Goal: Information Seeking & Learning: Understand process/instructions

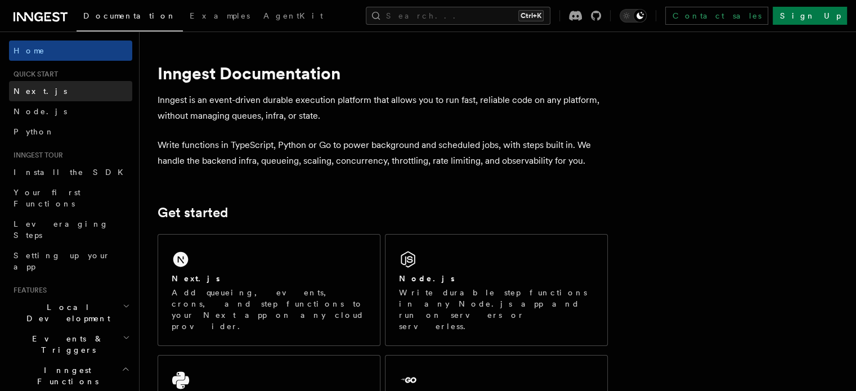
click at [34, 92] on span "Next.js" at bounding box center [40, 91] width 53 height 9
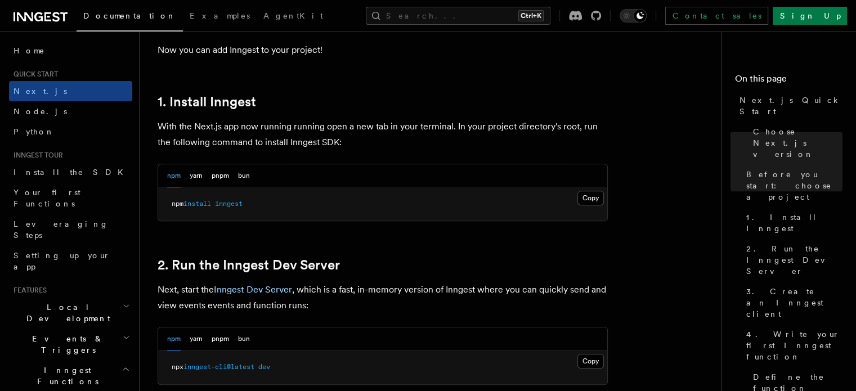
scroll to position [619, 0]
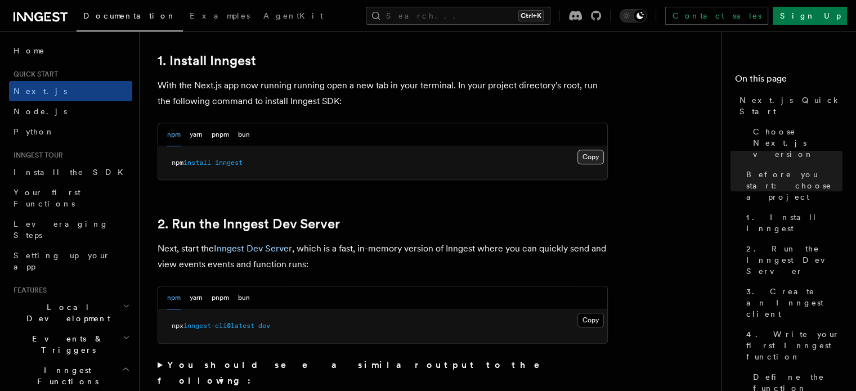
click at [595, 151] on button "Copy Copied" at bounding box center [590, 157] width 26 height 15
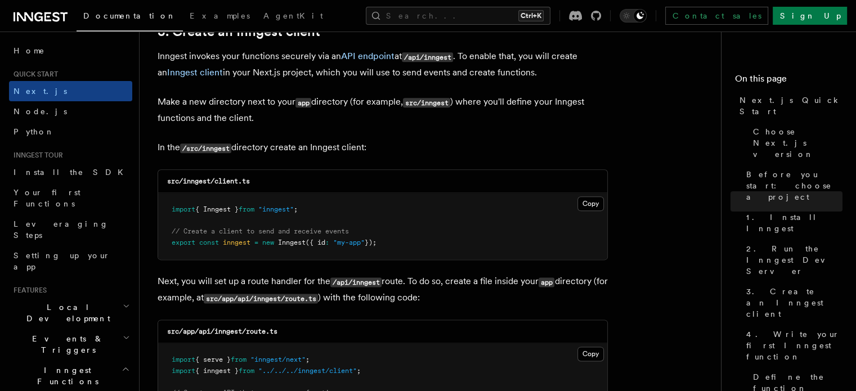
scroll to position [1294, 0]
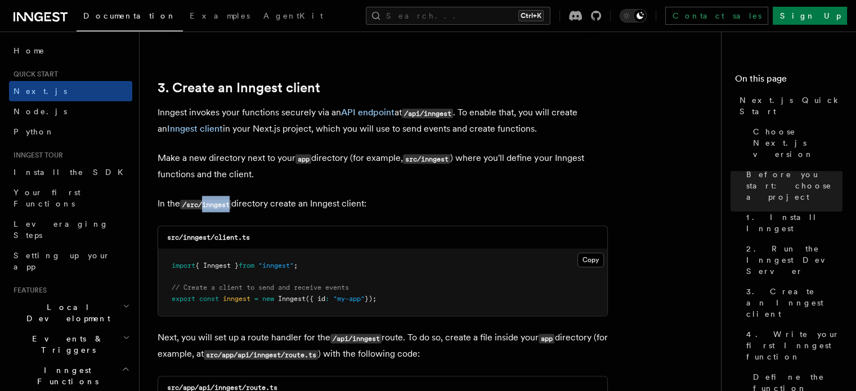
drag, startPoint x: 205, startPoint y: 205, endPoint x: 234, endPoint y: 206, distance: 29.3
click at [231, 206] on code "/src/inngest" at bounding box center [205, 205] width 51 height 10
copy code "inngest"
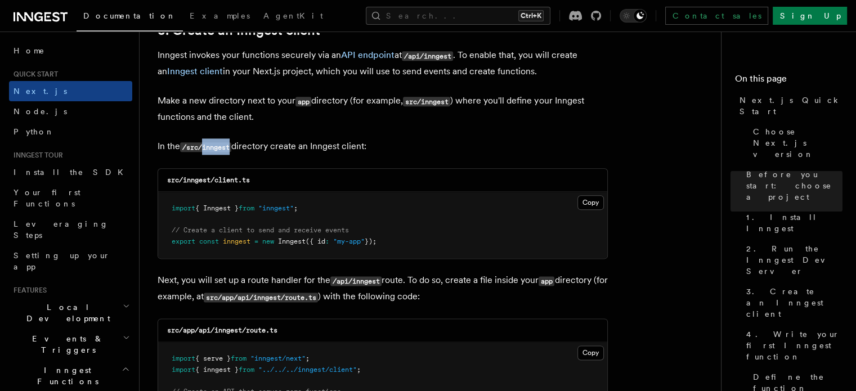
scroll to position [1406, 0]
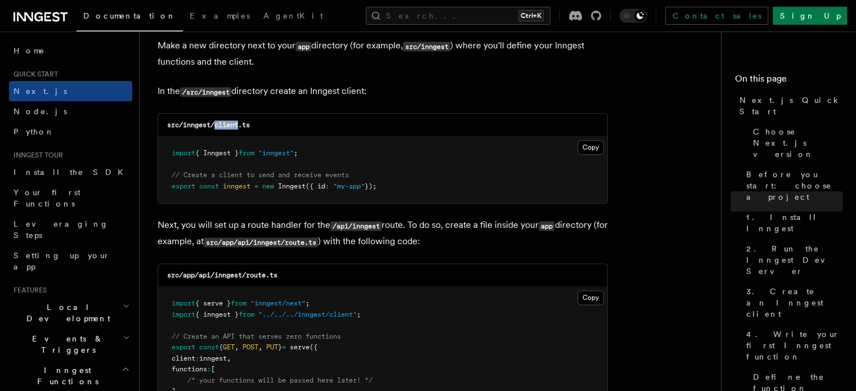
drag, startPoint x: 215, startPoint y: 125, endPoint x: 240, endPoint y: 128, distance: 24.3
click at [240, 128] on code "src/inngest/client.ts" at bounding box center [208, 125] width 83 height 8
click at [588, 141] on button "Copy Copied" at bounding box center [590, 147] width 26 height 15
drag, startPoint x: 300, startPoint y: 243, endPoint x: 272, endPoint y: 244, distance: 27.6
click at [272, 244] on code "src/app/api/inngest/route.ts" at bounding box center [261, 242] width 114 height 10
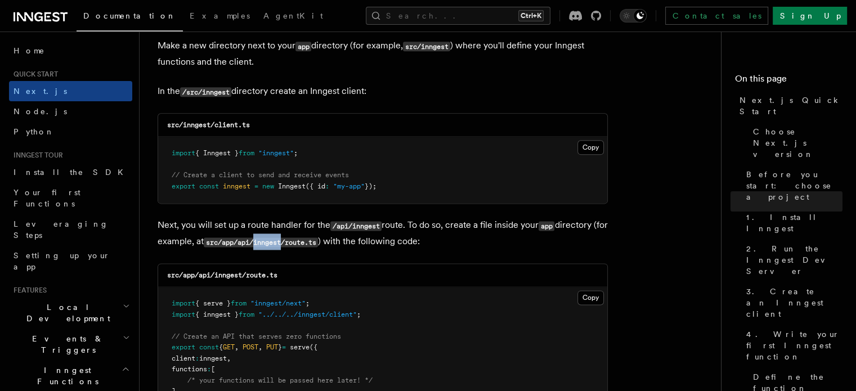
copy code "inngest"
drag, startPoint x: 305, startPoint y: 245, endPoint x: 339, endPoint y: 245, distance: 33.2
click at [339, 245] on p "Next, you will set up a route handler for the /api/inngest route. To do so, cre…" at bounding box center [383, 233] width 450 height 33
copy code "route.ts"
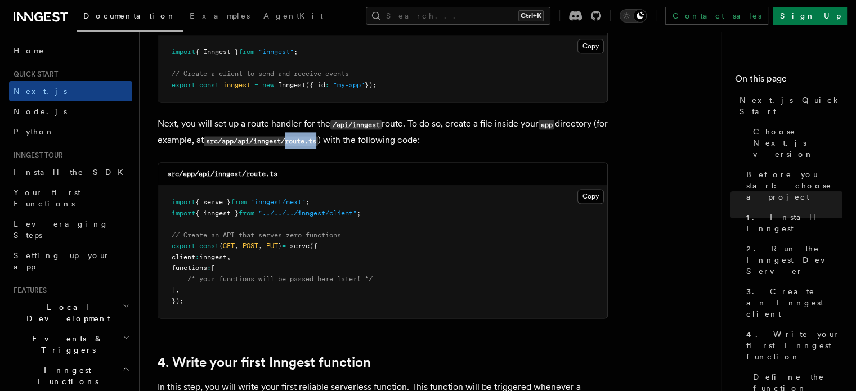
scroll to position [1519, 0]
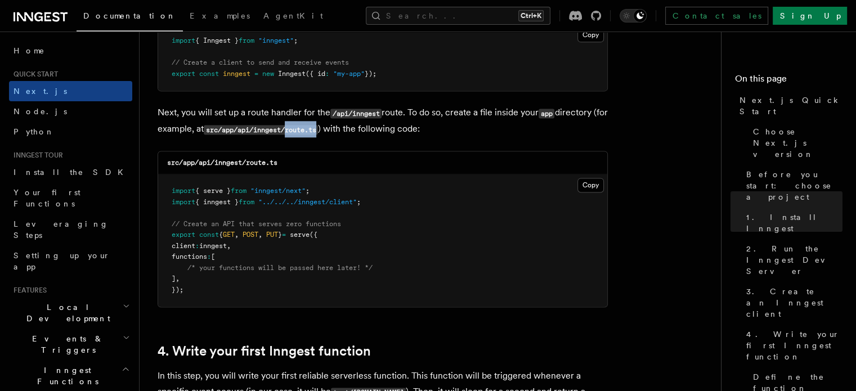
drag, startPoint x: 579, startPoint y: 186, endPoint x: 548, endPoint y: 170, distance: 35.0
click at [579, 186] on button "Copy Copied" at bounding box center [590, 185] width 26 height 15
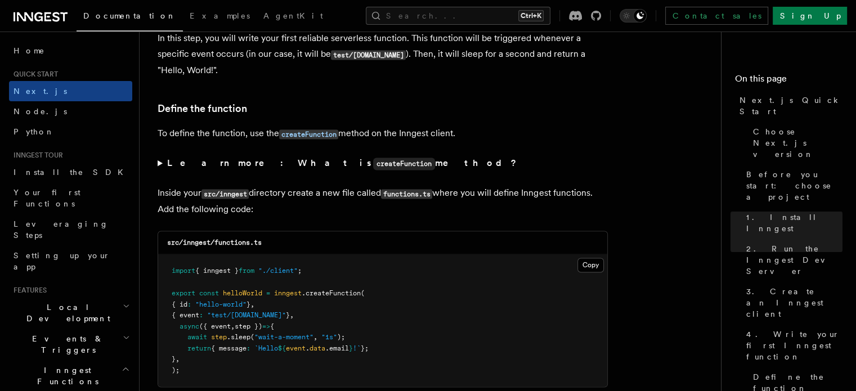
scroll to position [1913, 0]
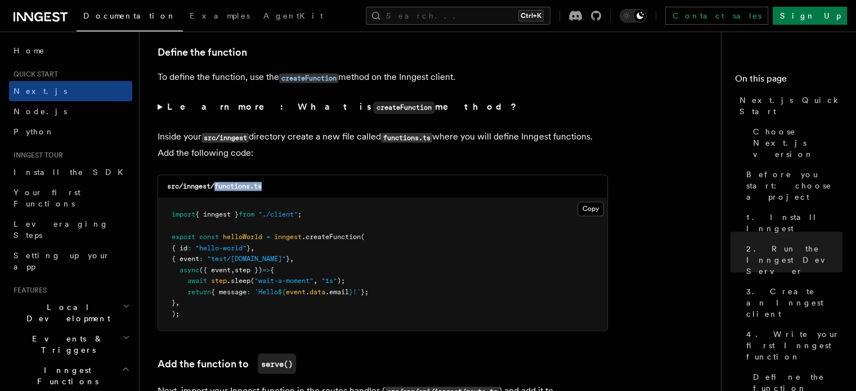
drag, startPoint x: 263, startPoint y: 188, endPoint x: 217, endPoint y: 190, distance: 46.7
click at [217, 190] on code "src/inngest/functions.ts" at bounding box center [214, 186] width 95 height 8
copy code "functions.ts"
